Goal: Task Accomplishment & Management: Use online tool/utility

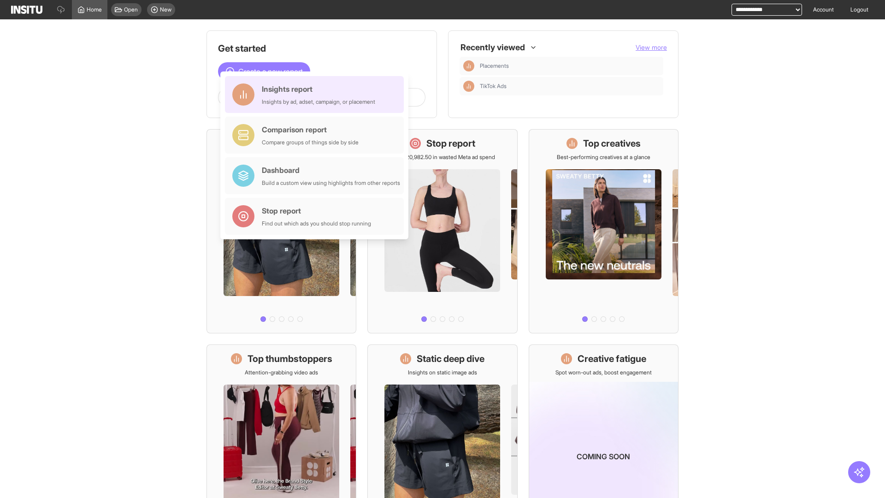
click at [317, 95] on div "Insights report Insights by ad, adset, campaign, or placement" at bounding box center [318, 94] width 113 height 22
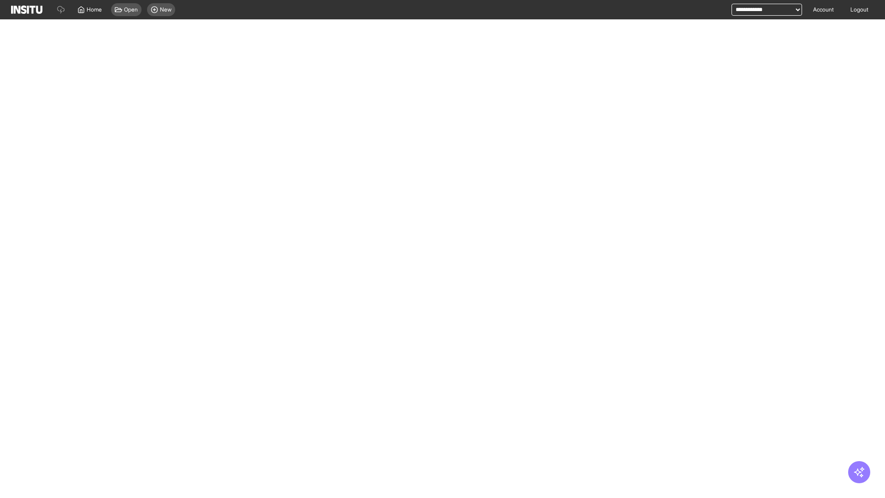
select select "**"
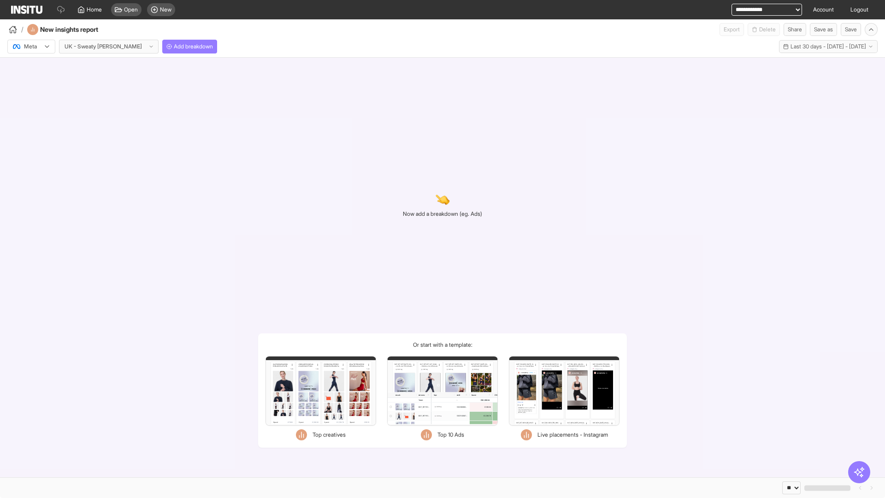
click at [31, 47] on div at bounding box center [25, 46] width 26 height 9
click at [31, 66] on span "Meta" at bounding box center [30, 66] width 12 height 8
click at [174, 47] on span "Add breakdown" at bounding box center [193, 46] width 39 height 7
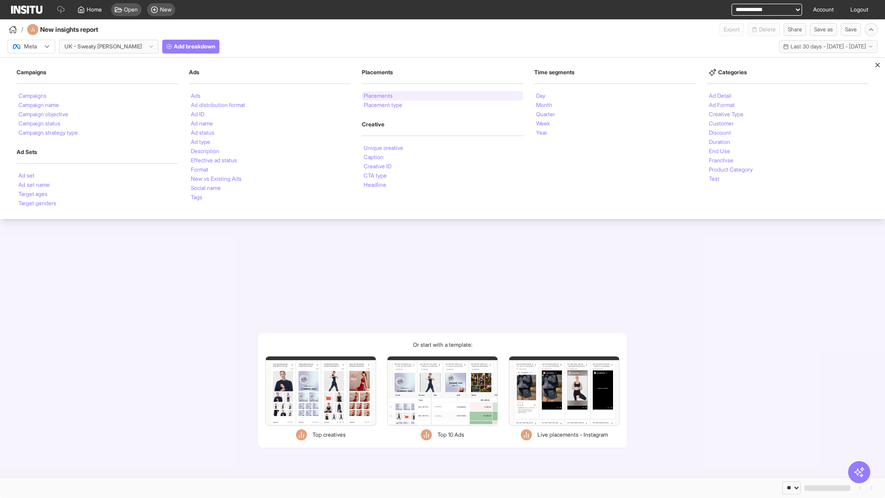
click at [379, 96] on li "Placements" at bounding box center [378, 96] width 29 height 6
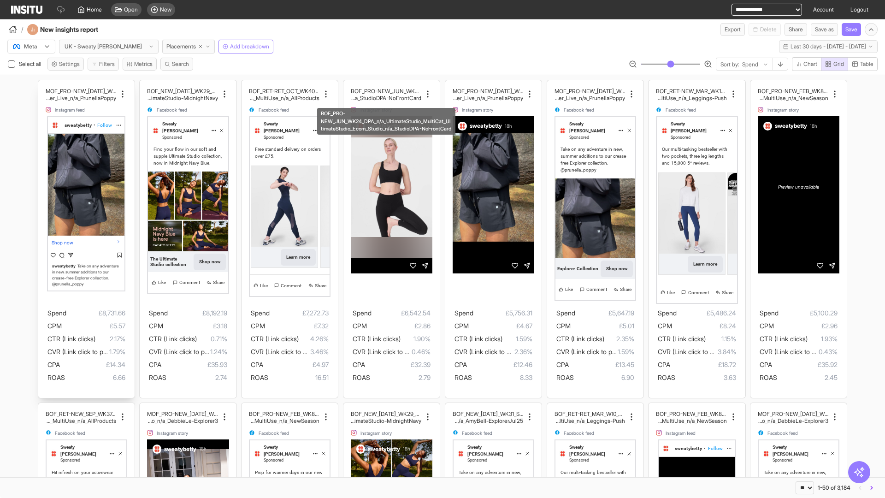
click at [42, 84] on div "MOF_PRO-NEW_[DATE]_WK30_Static_n/a_FullPrice_Multi Cat_Explorer_Influencer_Live…" at bounding box center [86, 239] width 96 height 318
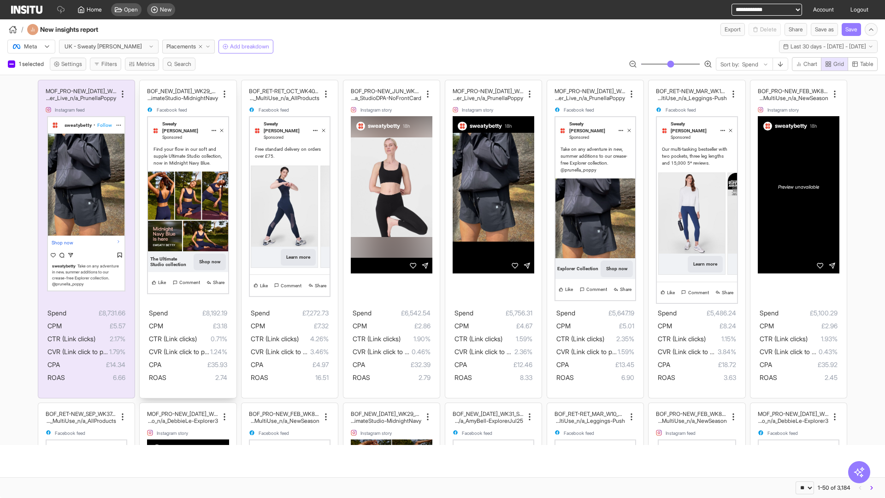
click at [144, 84] on div "BOF_NEW_[DATE]_WK29_Static_n/a_FullPrice_MultiCat_UltimateS tudio_Secondary_Mul…" at bounding box center [188, 239] width 96 height 318
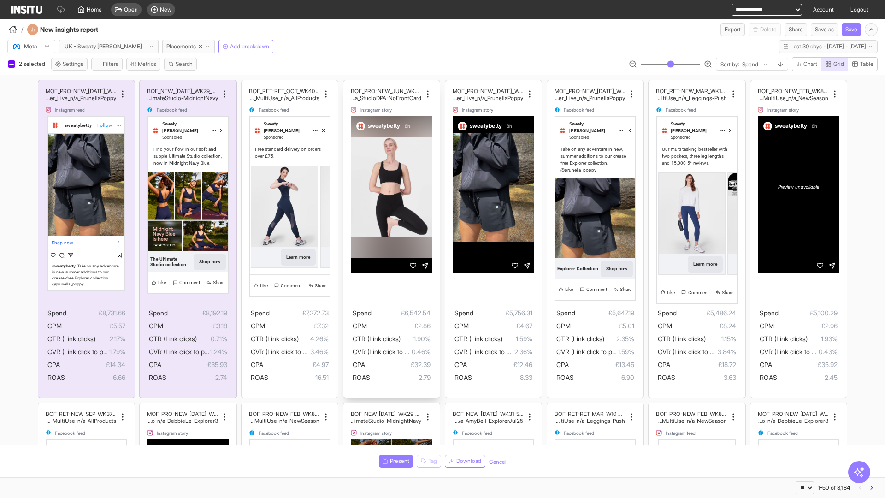
click at [348, 84] on div "BOF_PRO-NEW_JUN_WK24_DPA_n/a_UltimateStudio_MultiCat_ UltimateStudio_Ecom_Studi…" at bounding box center [391, 239] width 96 height 318
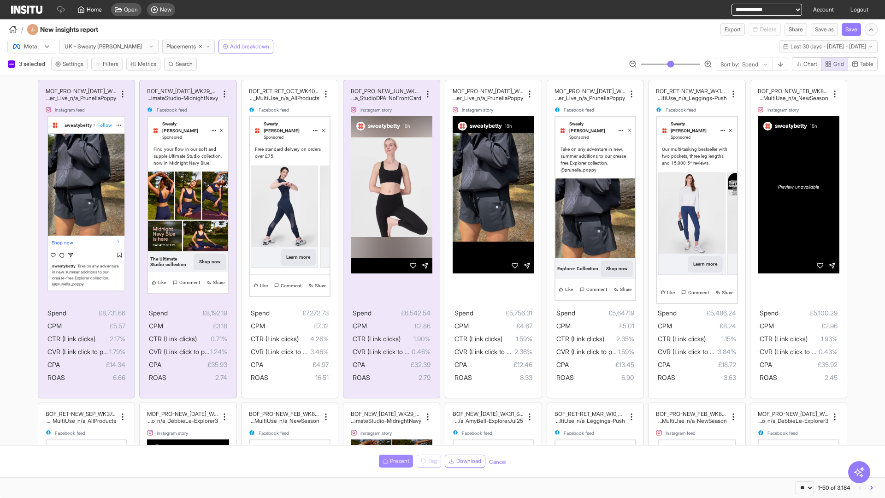
click at [394, 461] on span "Present" at bounding box center [399, 460] width 19 height 7
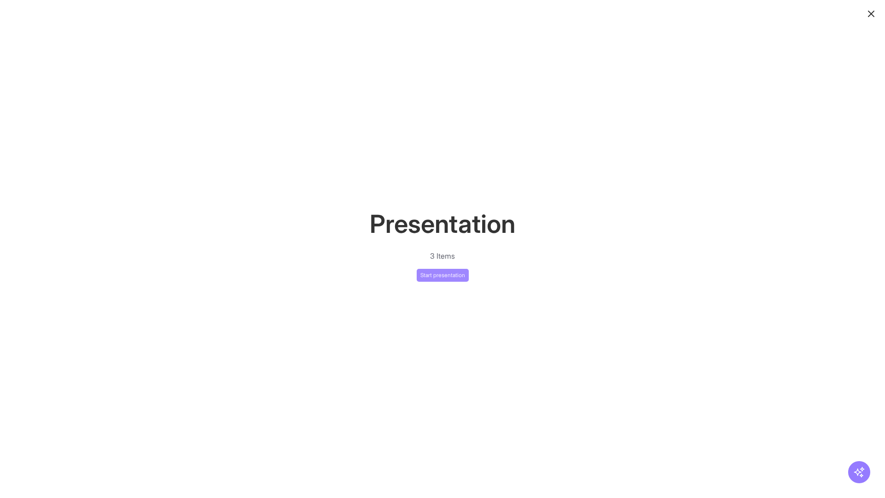
click at [443, 275] on button "Start presentation" at bounding box center [443, 275] width 52 height 13
